Goal: Task Accomplishment & Management: Use online tool/utility

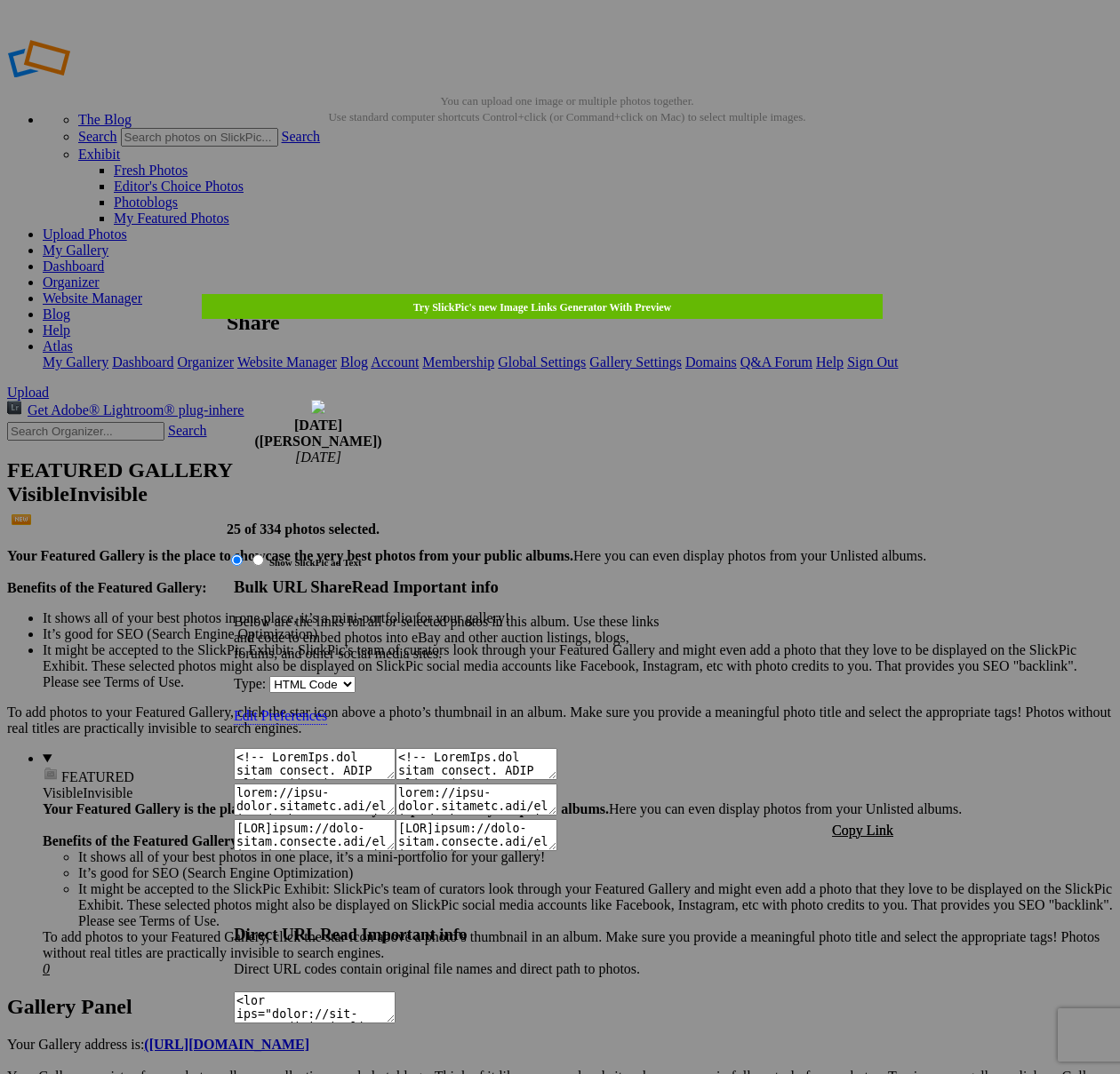
click at [868, 823] on span "Copy Link" at bounding box center [862, 830] width 61 height 15
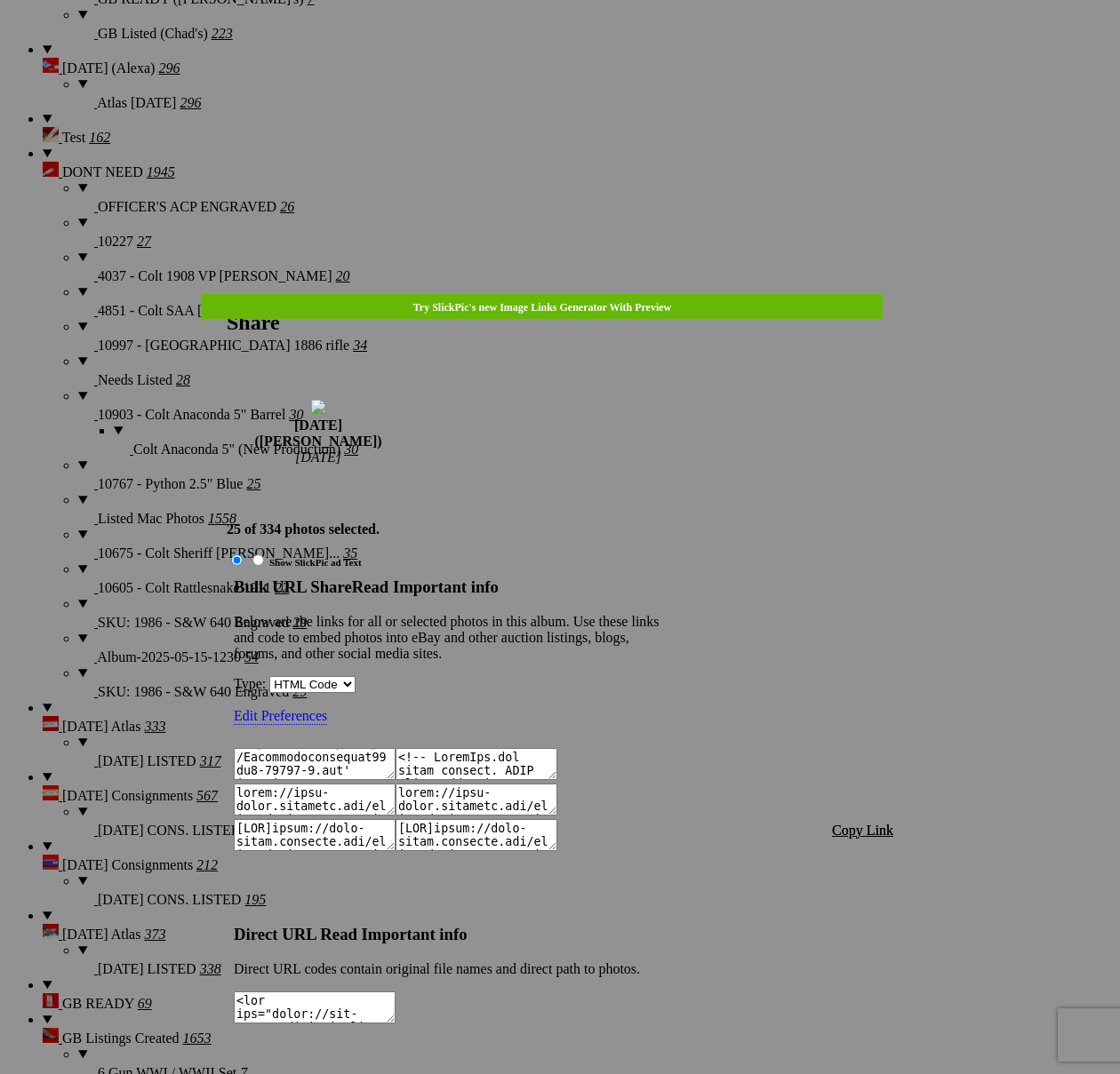
scroll to position [1067, 0]
click at [607, 66] on div at bounding box center [560, 537] width 1120 height 1074
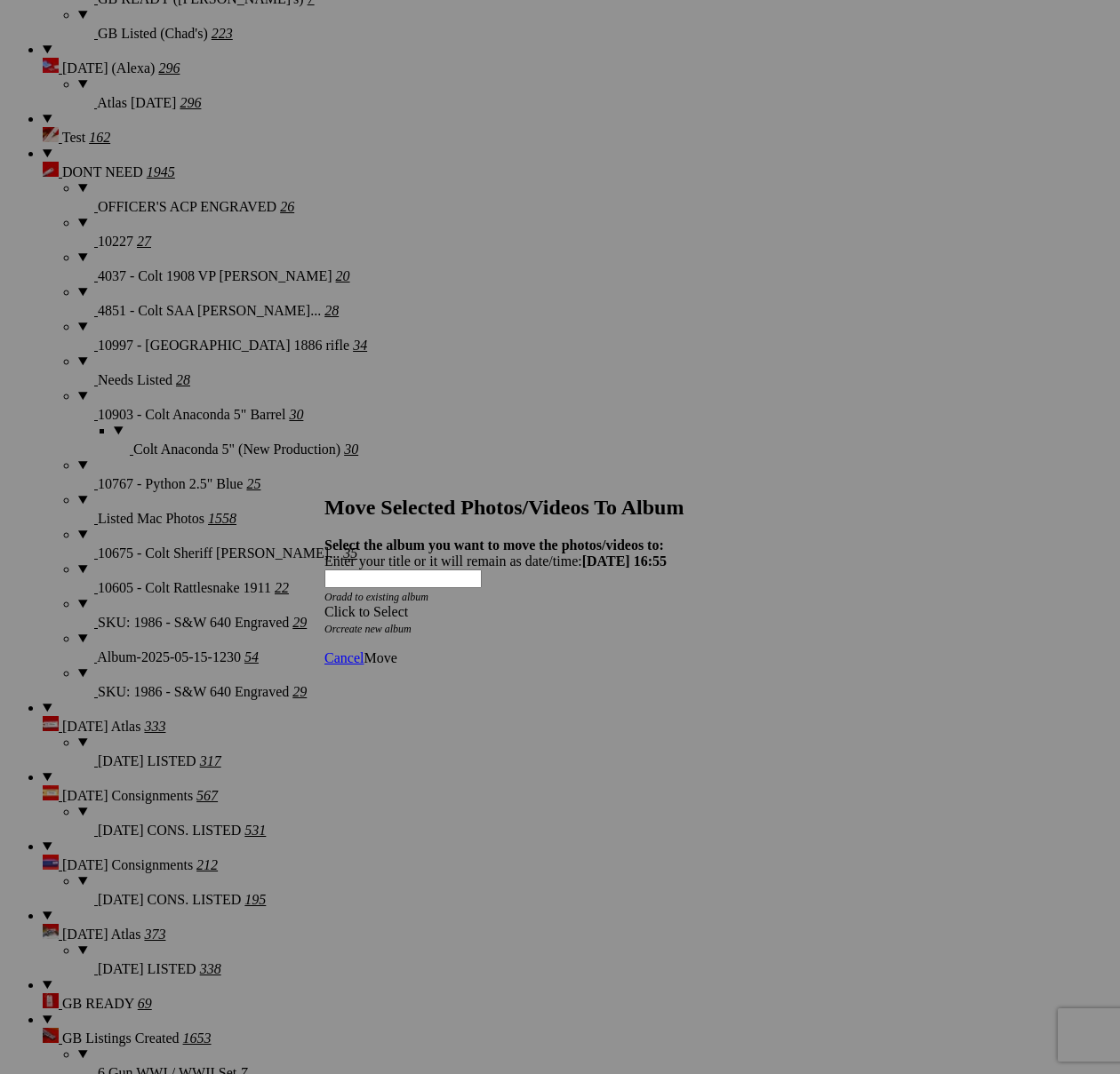
drag, startPoint x: 575, startPoint y: 549, endPoint x: 505, endPoint y: 580, distance: 76.6
click at [575, 604] on div "Click to Select" at bounding box center [560, 611] width 471 height 16
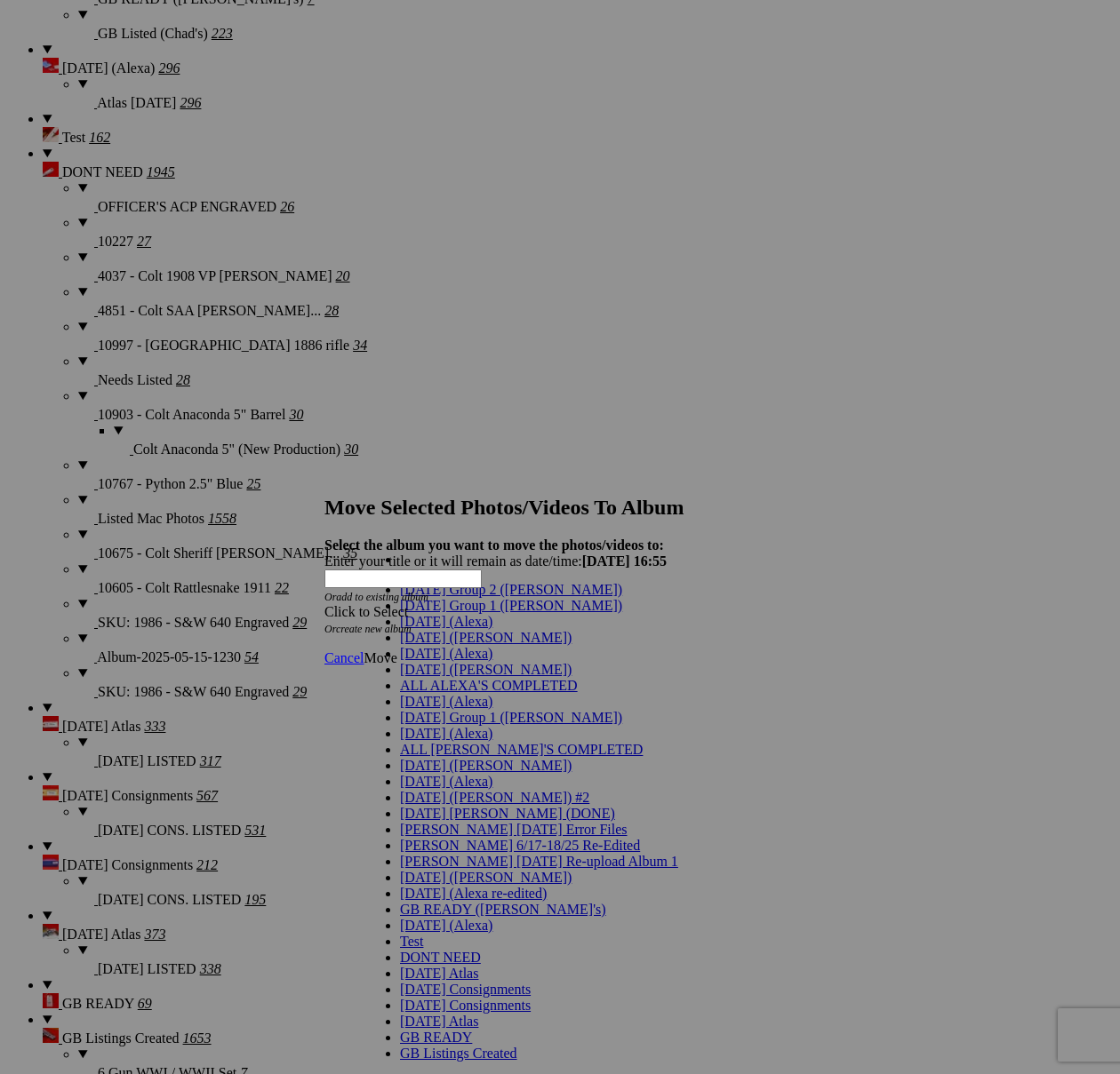
click at [409, 646] on span "[DATE] ([PERSON_NAME])" at bounding box center [486, 637] width 172 height 15
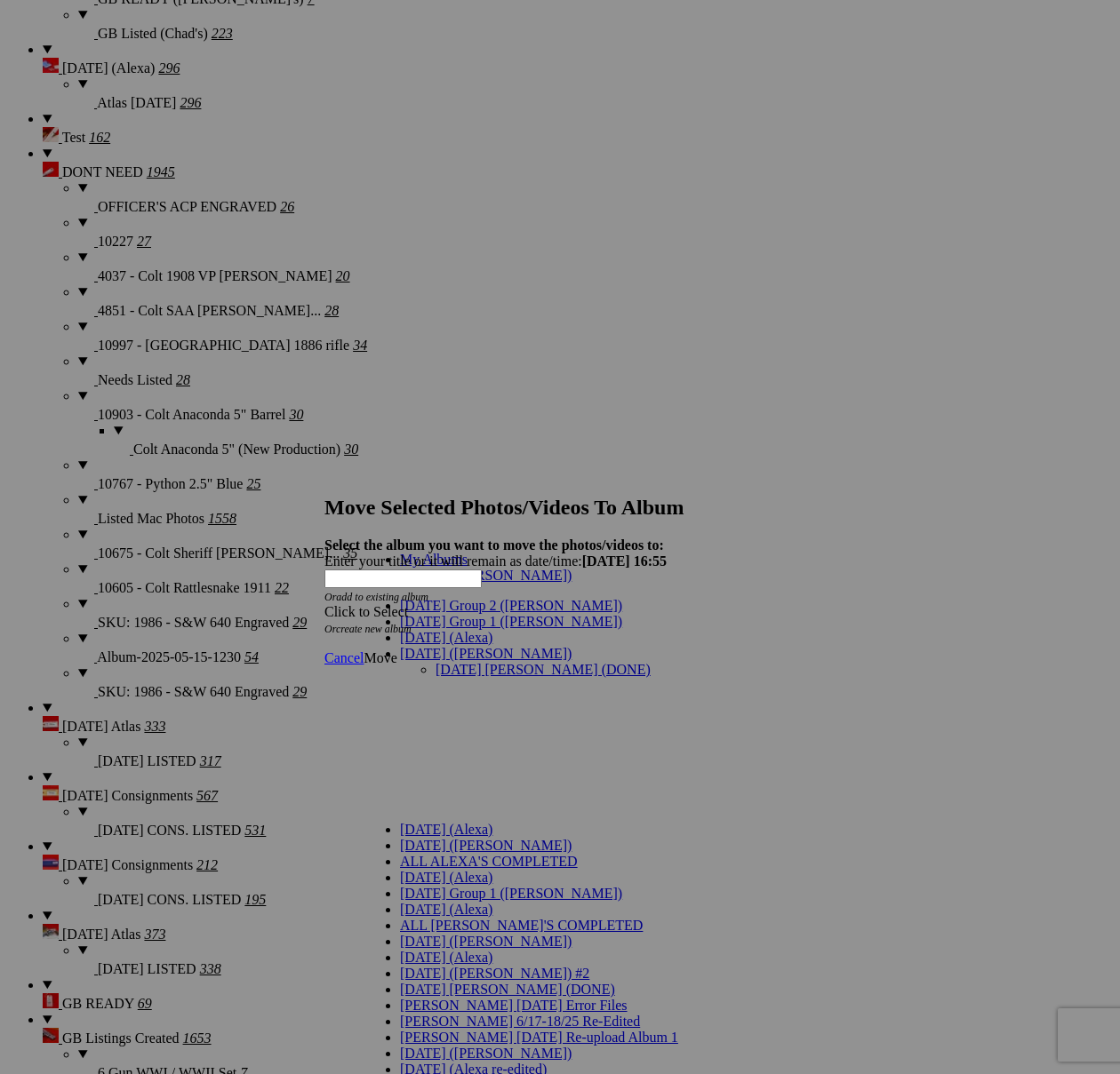
click at [473, 662] on link "[DATE] [PERSON_NAME] (DONE)" at bounding box center [543, 670] width 215 height 15
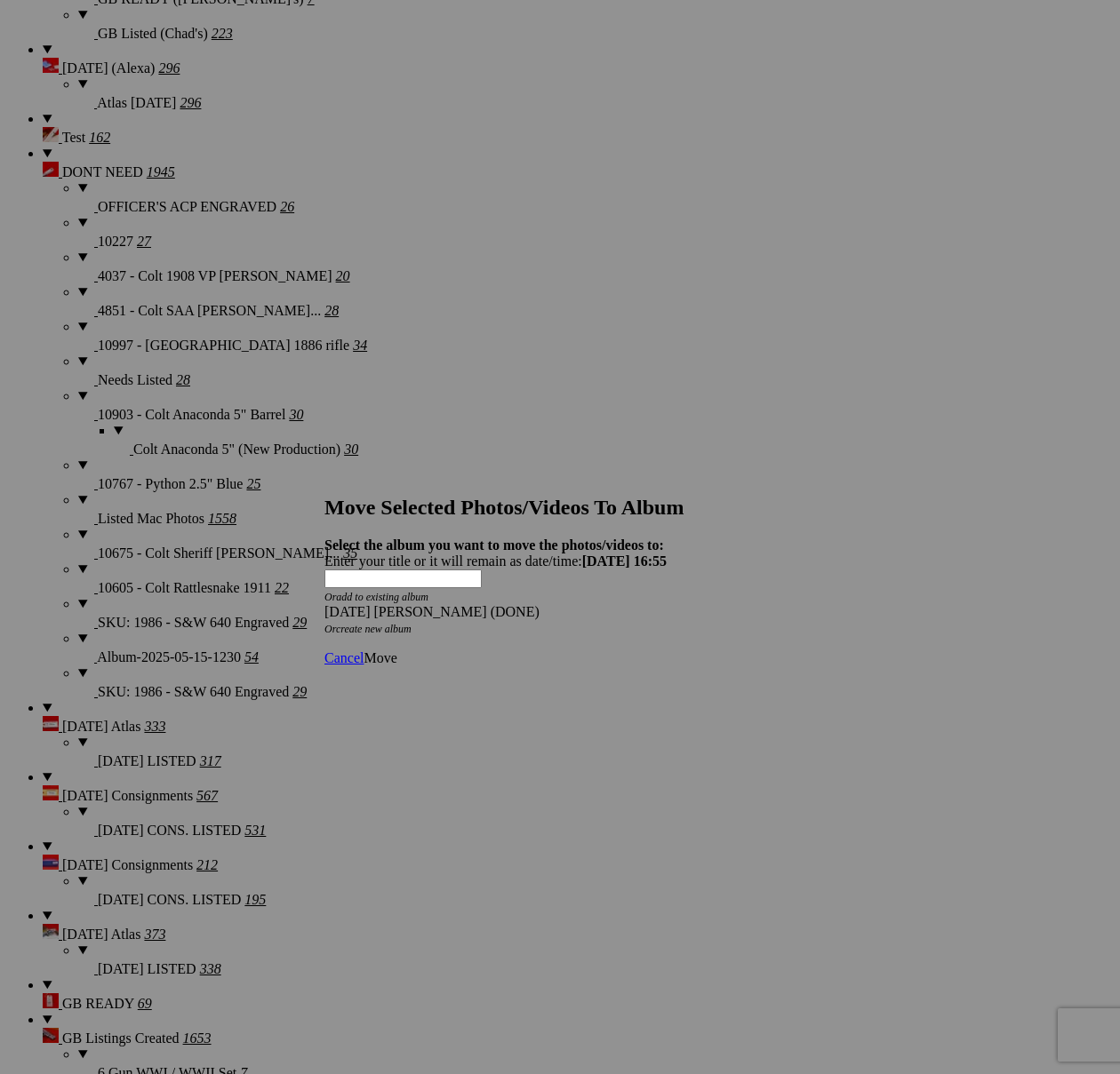
click at [396, 650] on link "Move" at bounding box center [380, 658] width 33 height 15
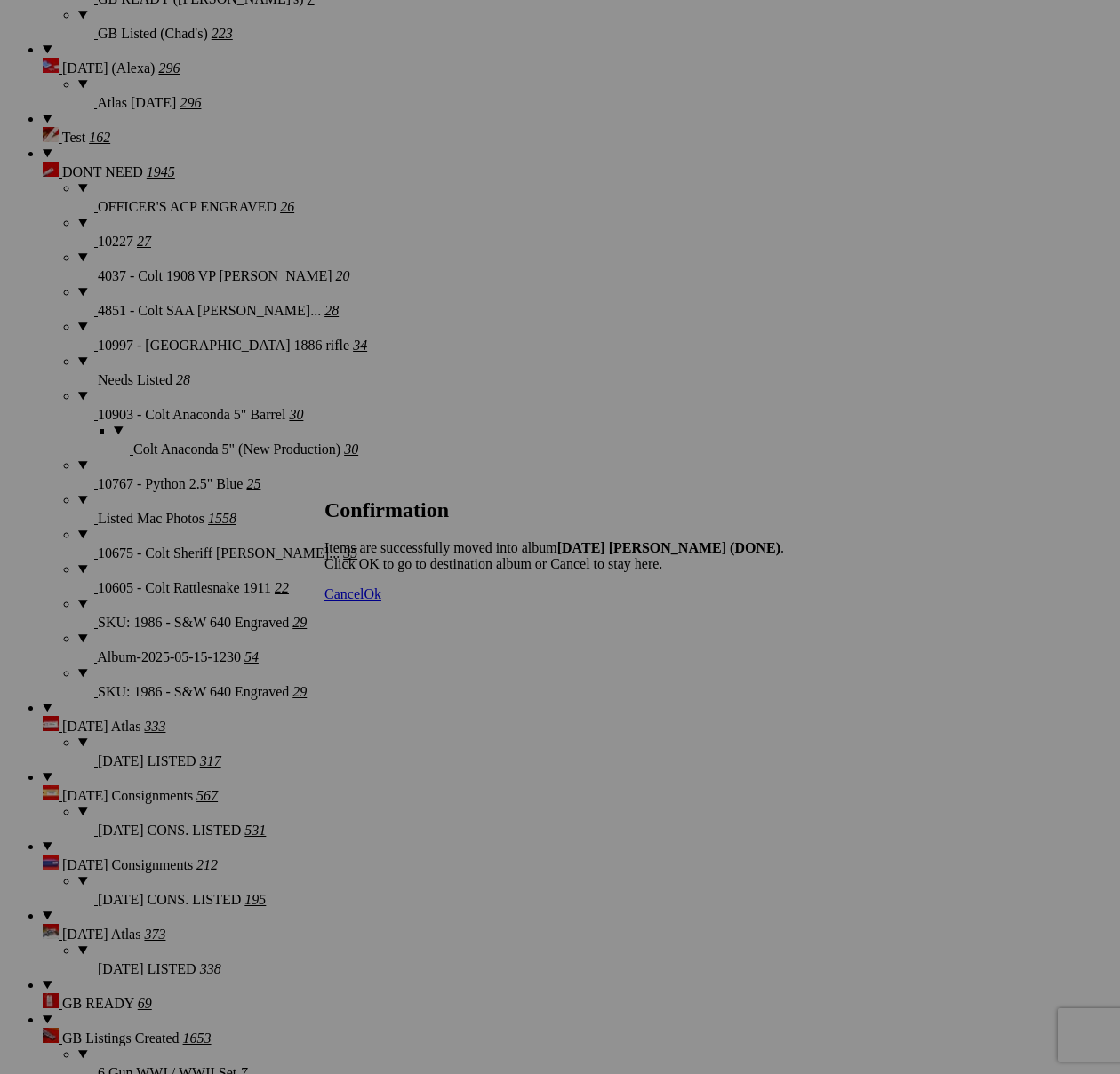
click at [364, 602] on span "Cancel" at bounding box center [343, 594] width 39 height 15
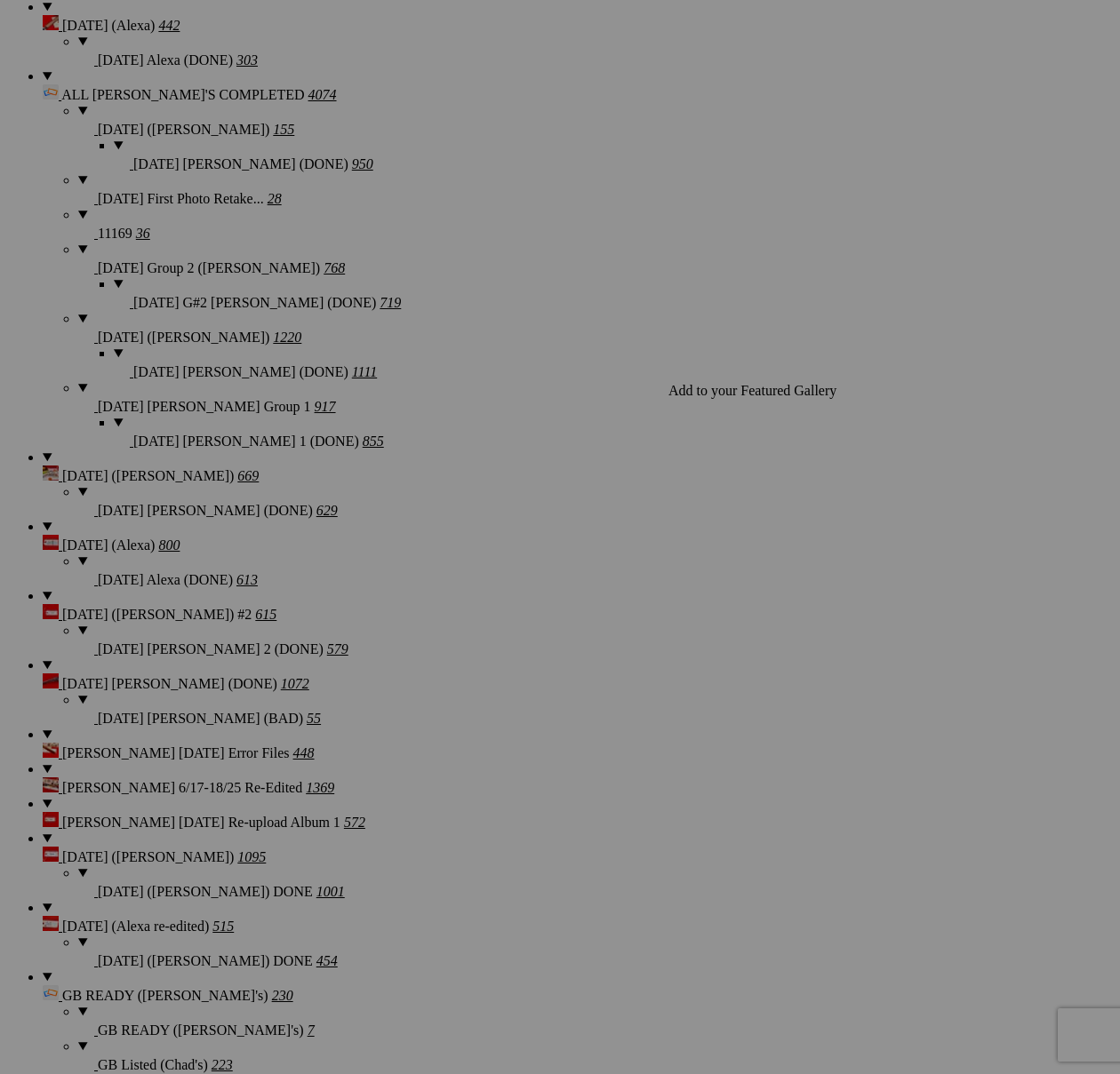
scroll to position [2294, 0]
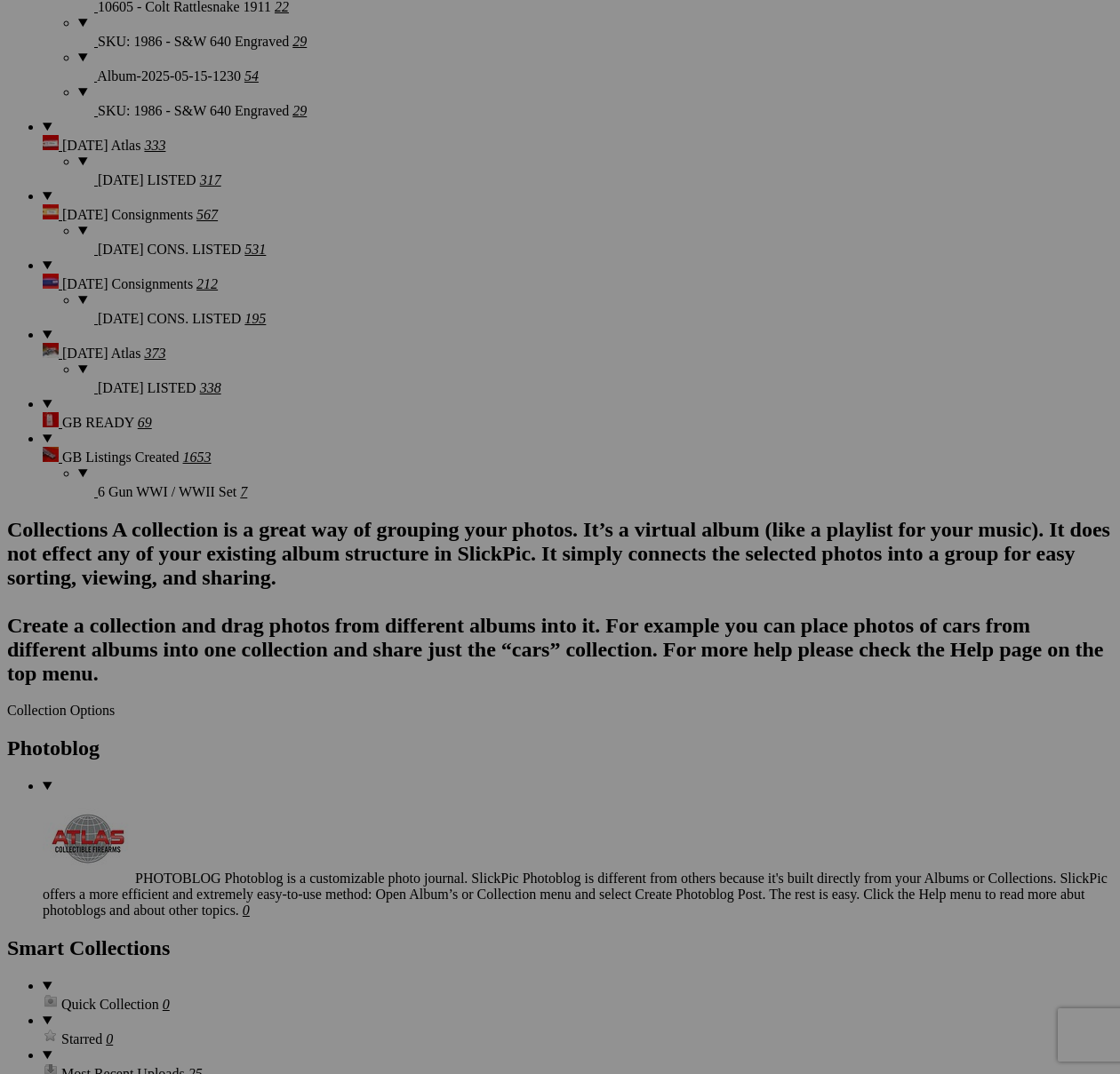
scroll to position [4226, 0]
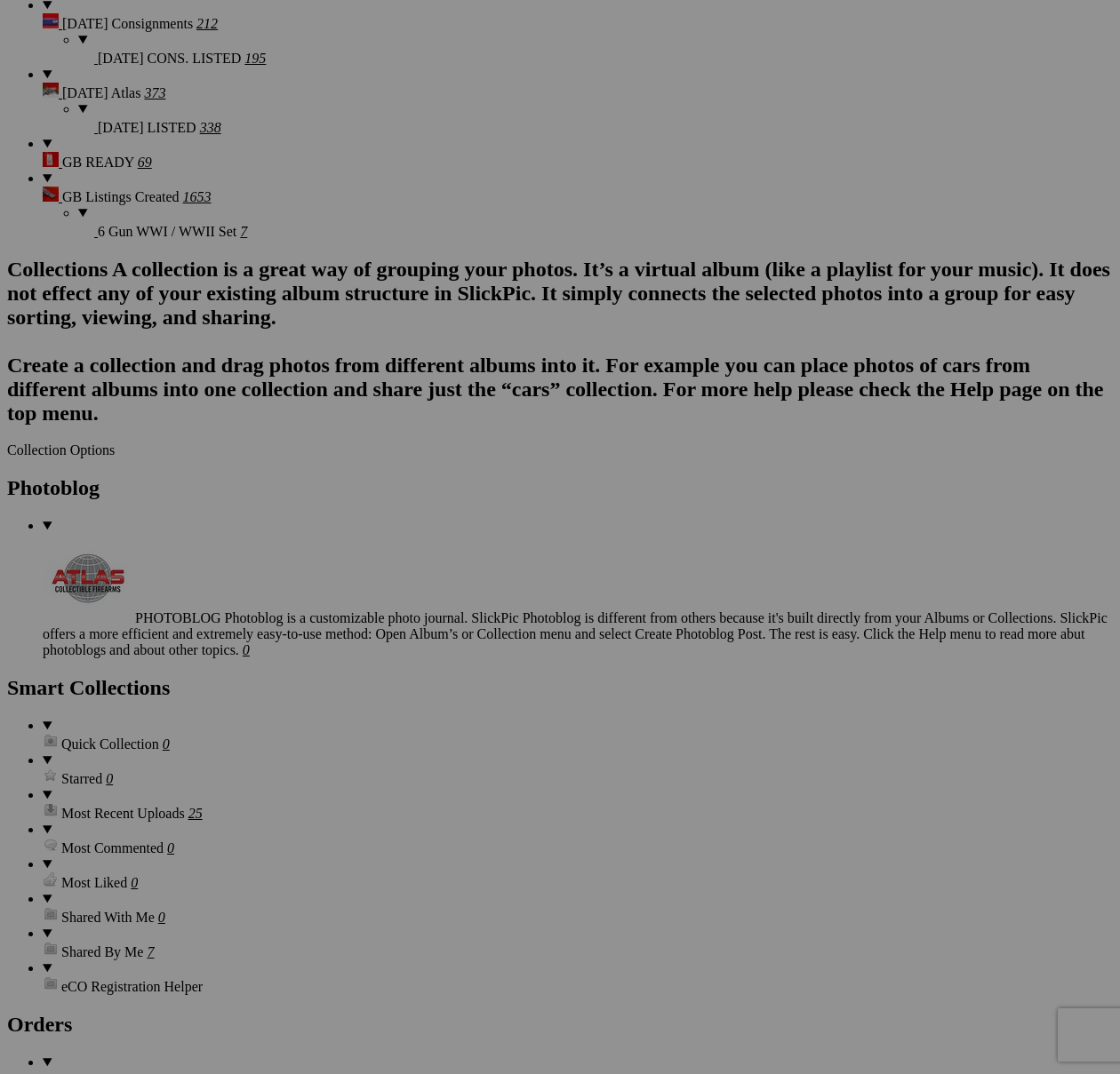
scroll to position [4149, 0]
